Goal: Task Accomplishment & Management: Use online tool/utility

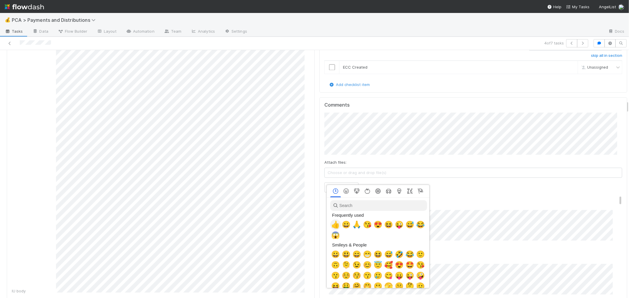
scroll to position [0, 2]
click at [353, 223] on span "🙏" at bounding box center [355, 225] width 9 height 8
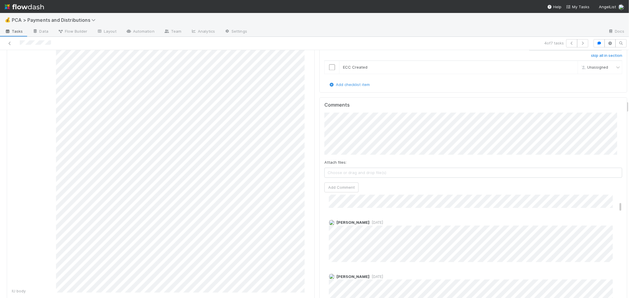
scroll to position [98, 0]
click at [340, 182] on button "Add Comment" at bounding box center [341, 187] width 34 height 10
click at [10, 42] on icon at bounding box center [10, 44] width 6 height 4
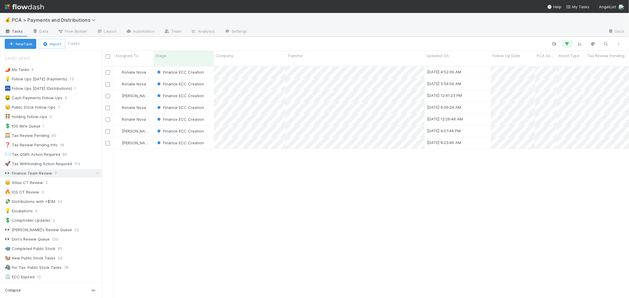
scroll to position [232, 522]
click at [213, 114] on div "Finance ECC Creation" at bounding box center [184, 119] width 60 height 11
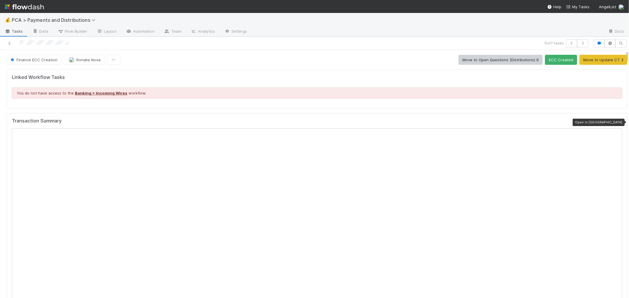
click at [616, 123] on icon at bounding box center [619, 123] width 6 height 4
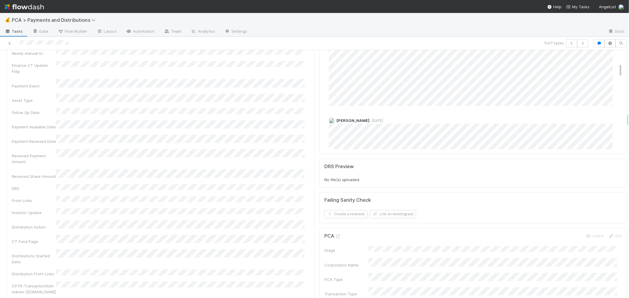
scroll to position [295, 0]
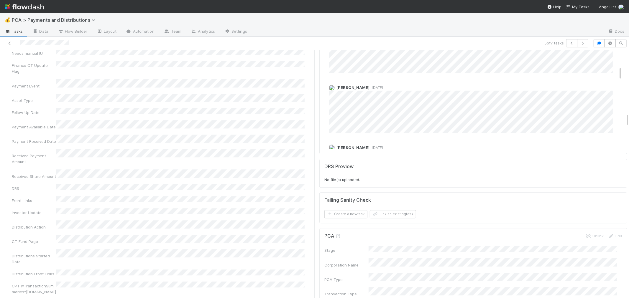
drag, startPoint x: 179, startPoint y: 120, endPoint x: 203, endPoint y: 123, distance: 24.1
click at [179, 119] on div "Company Has fund interest Fund interest intake form Needs manual IU Finance CT …" at bounding box center [161, 271] width 298 height 535
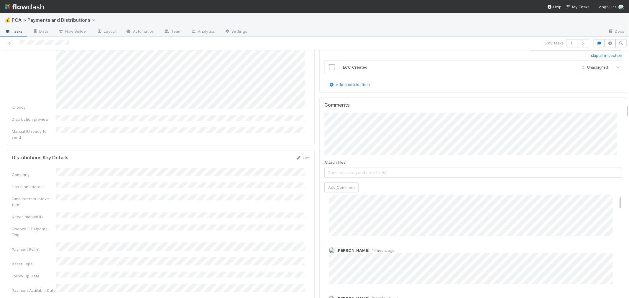
scroll to position [0, 0]
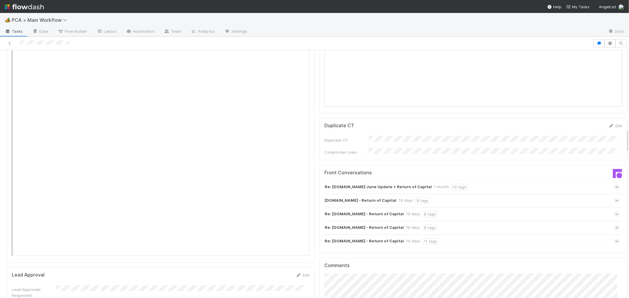
scroll to position [917, 0]
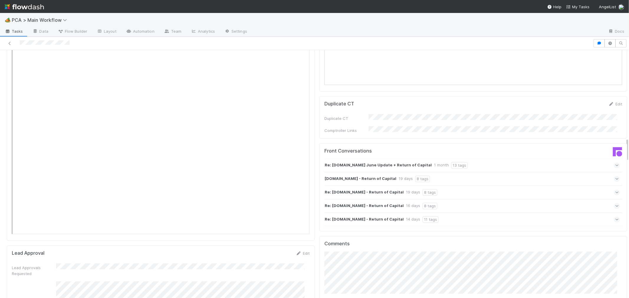
click at [484, 159] on div "Re: Acquire.com June Update + Return of Capital 1 month 13 tags" at bounding box center [471, 166] width 295 height 14
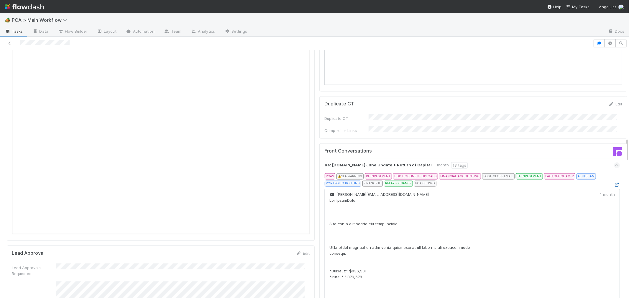
click at [614, 183] on icon at bounding box center [617, 185] width 6 height 4
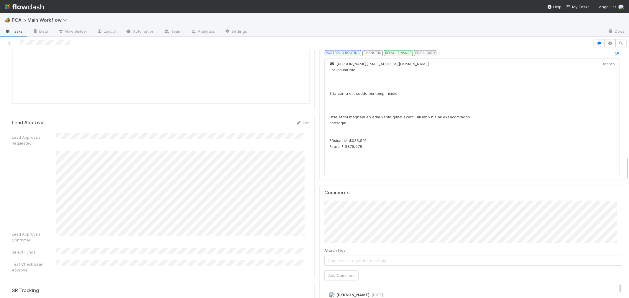
scroll to position [1113, 0]
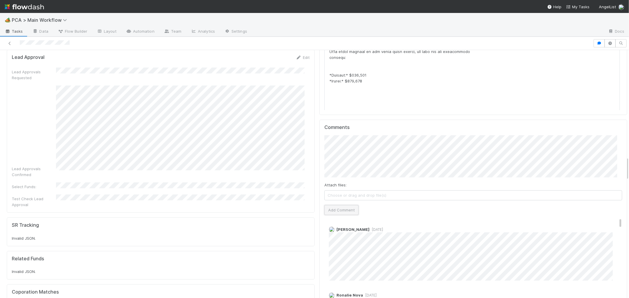
click at [347, 205] on button "Add Comment" at bounding box center [341, 210] width 34 height 10
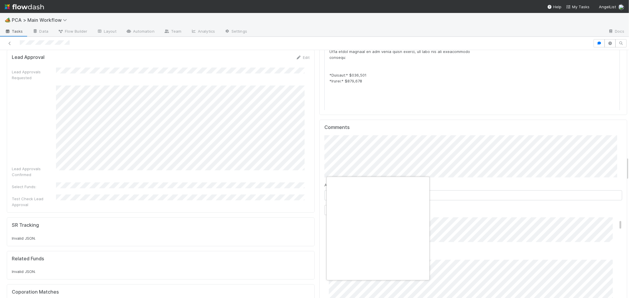
scroll to position [0, 2]
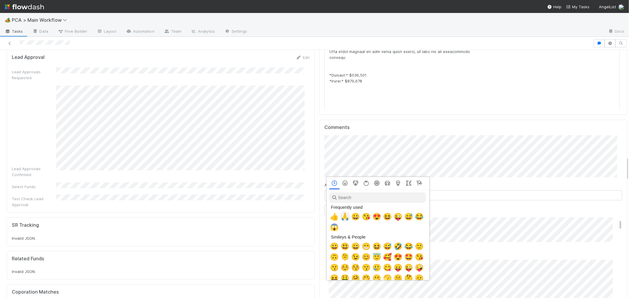
click at [343, 216] on span "🙏" at bounding box center [344, 217] width 9 height 8
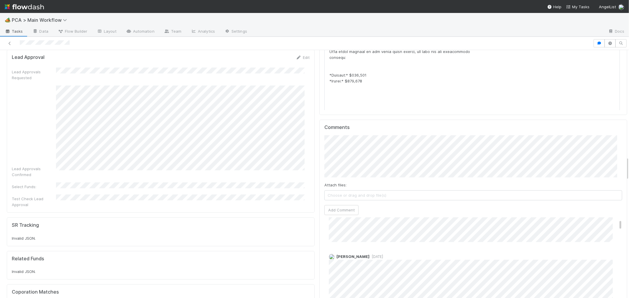
scroll to position [0, 0]
click at [333, 233] on link "Edit" at bounding box center [336, 235] width 7 height 5
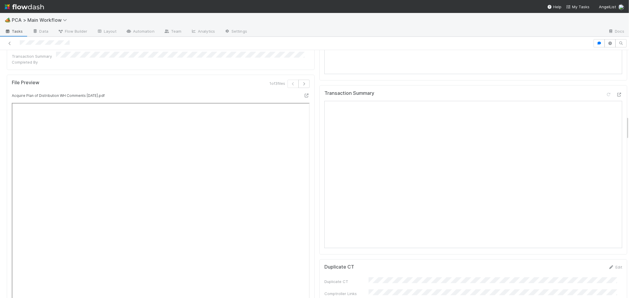
scroll to position [688, 0]
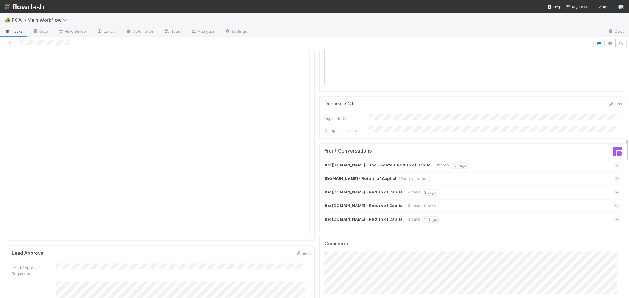
scroll to position [1081, 0]
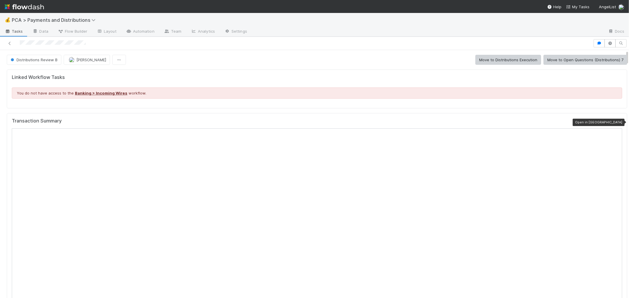
click at [616, 123] on icon at bounding box center [619, 123] width 6 height 4
click at [616, 121] on icon at bounding box center [619, 123] width 6 height 4
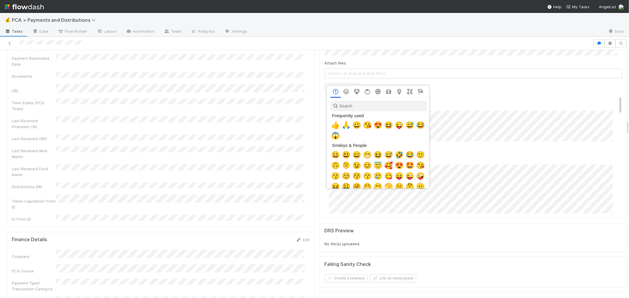
scroll to position [0, 2]
click at [345, 125] on span "🙏" at bounding box center [344, 125] width 9 height 8
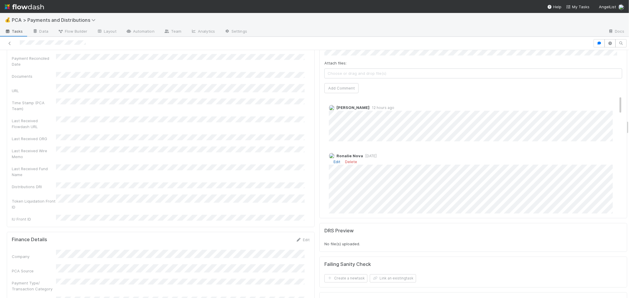
click at [334, 159] on link "Edit" at bounding box center [336, 161] width 7 height 5
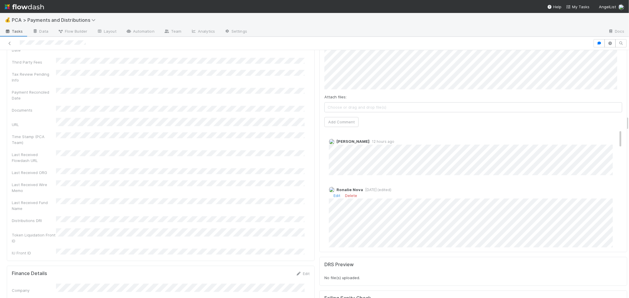
scroll to position [1081, 0]
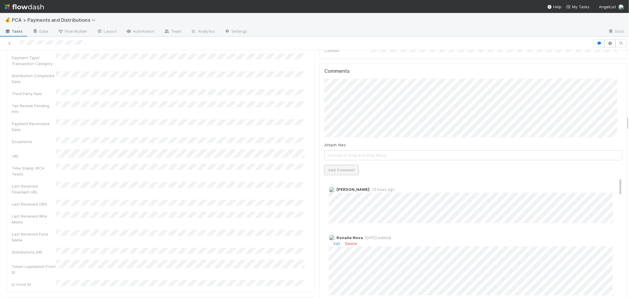
click at [336, 165] on button "Add Comment" at bounding box center [341, 170] width 34 height 10
click at [285, 164] on div "Time Stamp (PCA Team)" at bounding box center [161, 170] width 298 height 13
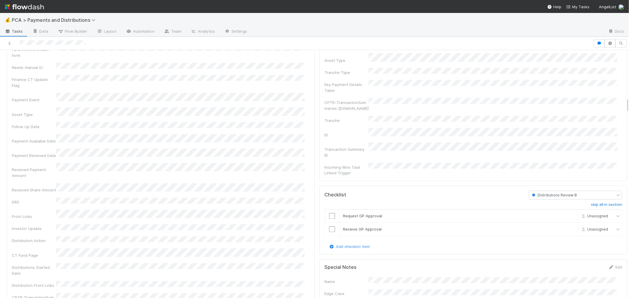
scroll to position [951, 0]
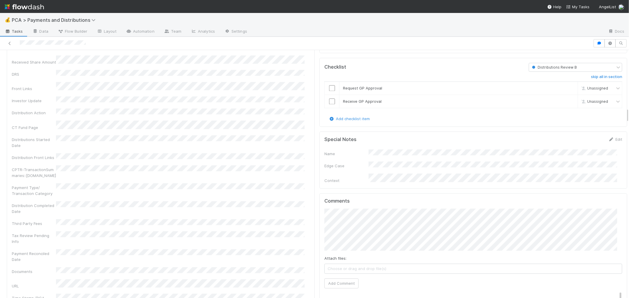
click at [556, 65] on span "Distributions Review B" at bounding box center [554, 67] width 46 height 4
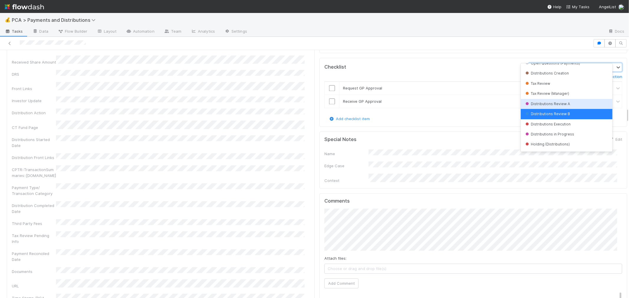
scroll to position [124, 0]
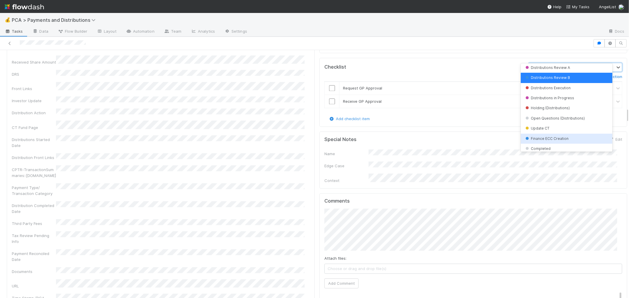
click at [549, 135] on div "Finance ECC Creation" at bounding box center [567, 139] width 92 height 10
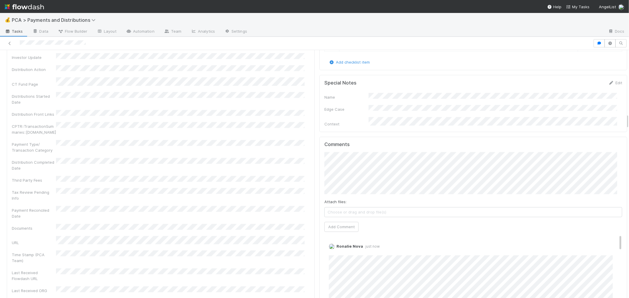
scroll to position [1081, 0]
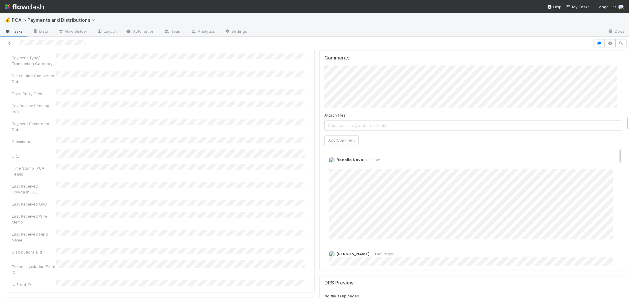
click at [8, 42] on icon at bounding box center [10, 44] width 6 height 4
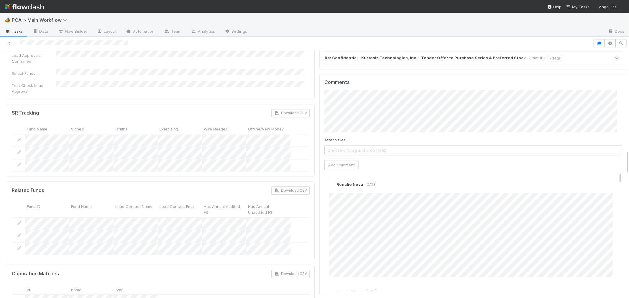
scroll to position [1015, 0]
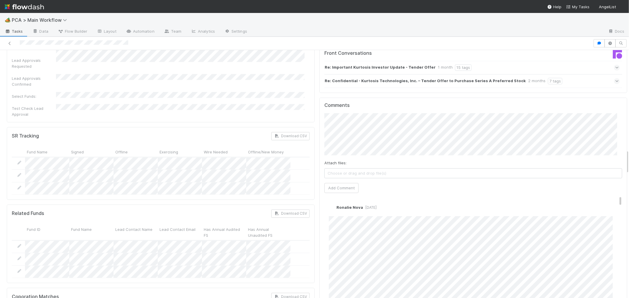
click at [319, 98] on div "Comments Attach files: Choose or drag and drop file(s) Add Comment Ronalie Nova…" at bounding box center [473, 208] width 308 height 221
click at [338, 200] on button "Add Comment" at bounding box center [341, 205] width 34 height 10
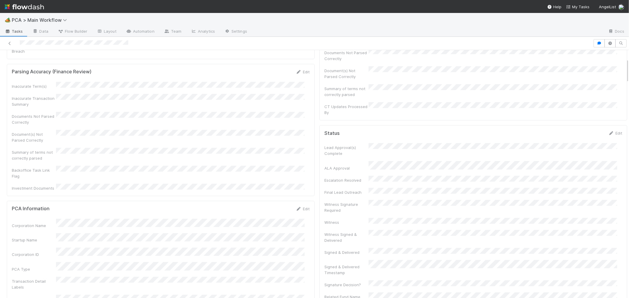
scroll to position [0, 0]
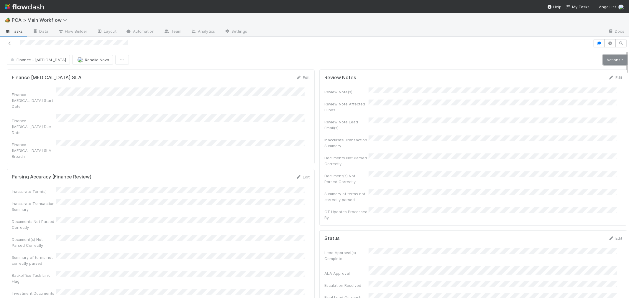
click at [603, 62] on link "Actions" at bounding box center [615, 60] width 24 height 10
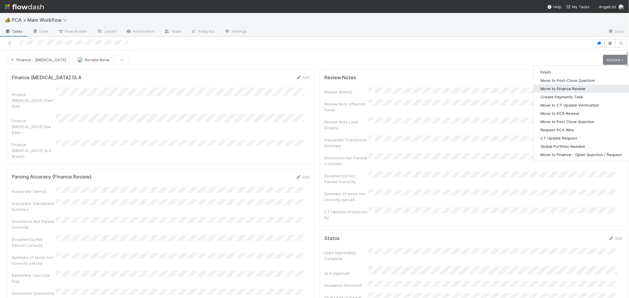
click at [552, 89] on button "Move to Finance Review" at bounding box center [581, 89] width 96 height 8
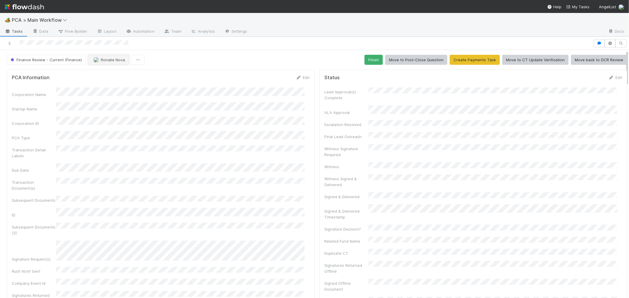
click at [111, 62] on button "Ronalie Nova" at bounding box center [108, 60] width 41 height 10
click at [127, 86] on div "[PERSON_NAME]" at bounding box center [125, 85] width 83 height 11
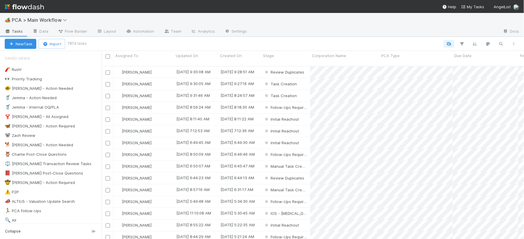
scroll to position [173, 417]
click at [500, 43] on icon "button" at bounding box center [501, 43] width 6 height 5
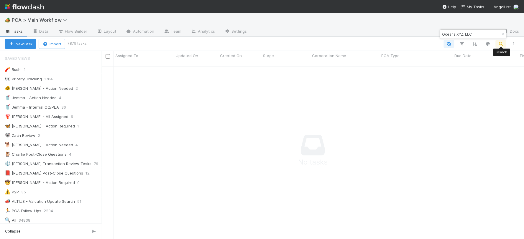
scroll to position [168, 412]
type input "Oceans XYZ, LLC"
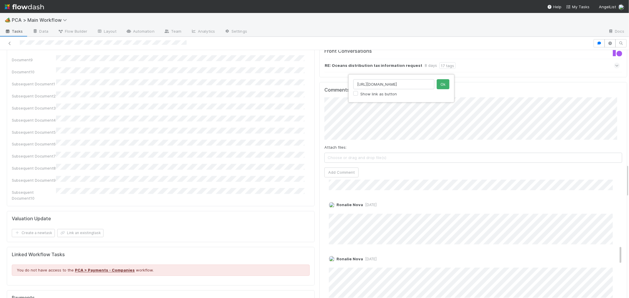
scroll to position [0, 60]
type input "[URL][DOMAIN_NAME]"
click at [442, 84] on button "Ok" at bounding box center [443, 84] width 13 height 10
click at [335, 168] on button "Add Comment" at bounding box center [341, 173] width 34 height 10
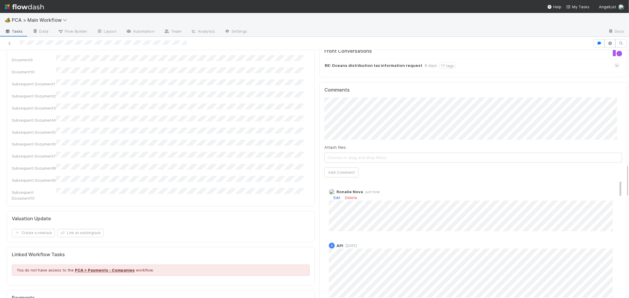
click at [333, 196] on link "Edit" at bounding box center [336, 198] width 7 height 5
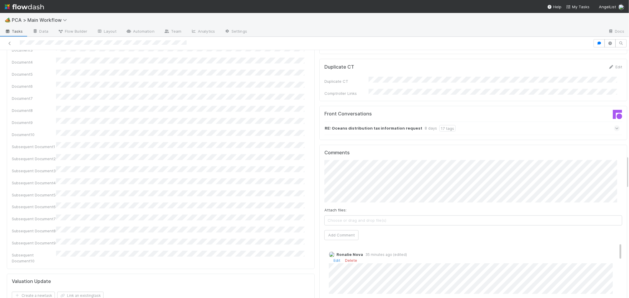
scroll to position [786, 0]
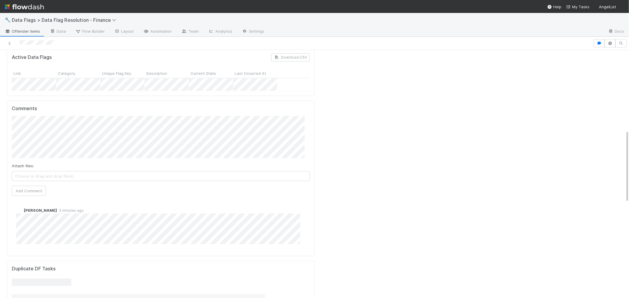
scroll to position [275, 0]
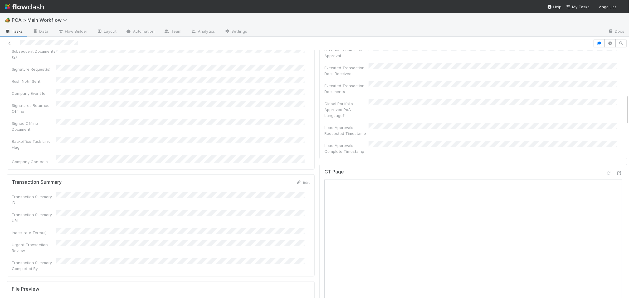
scroll to position [458, 0]
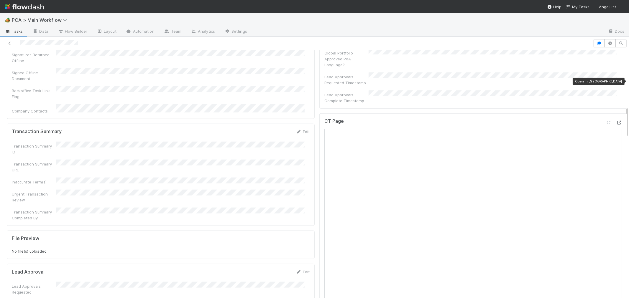
click at [616, 121] on icon at bounding box center [619, 123] width 6 height 4
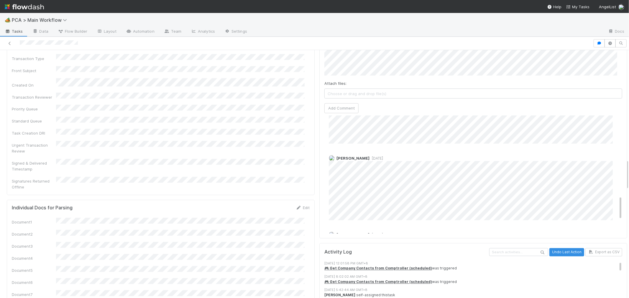
scroll to position [393, 0]
